Goal: Task Accomplishment & Management: Manage account settings

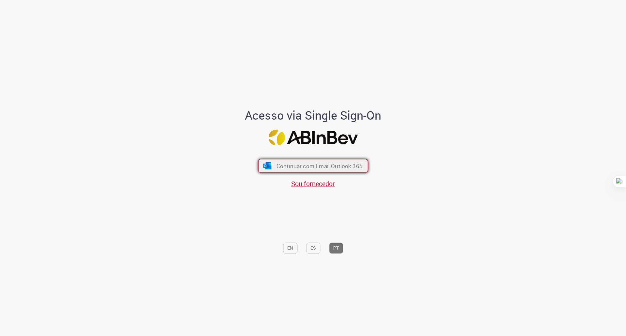
click at [299, 166] on span "Continuar com Email Outlook 365" at bounding box center [319, 166] width 86 height 8
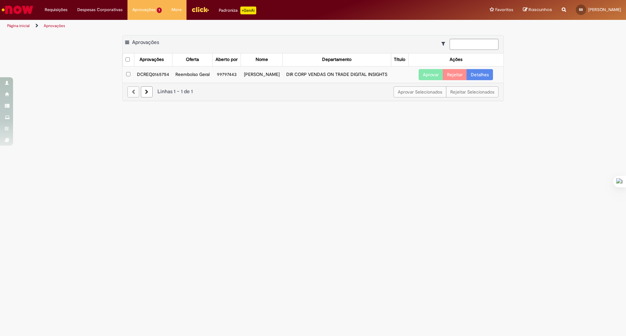
click at [480, 80] on link "Detalhes" at bounding box center [480, 74] width 26 height 11
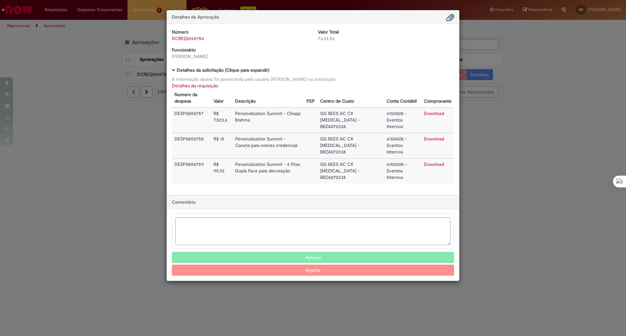
click at [368, 252] on button "Aprovar" at bounding box center [313, 257] width 283 height 11
